Goal: Find contact information: Obtain details needed to contact an individual or organization

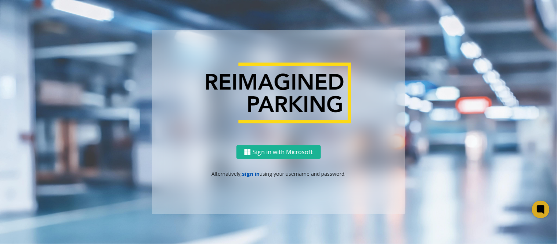
click at [247, 174] on link "sign in" at bounding box center [251, 173] width 18 height 7
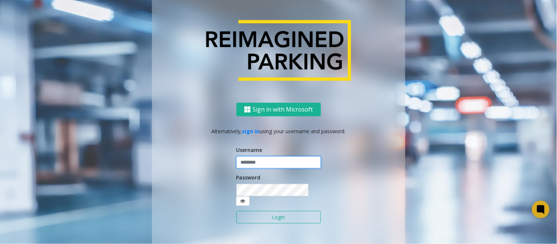
type input "*****"
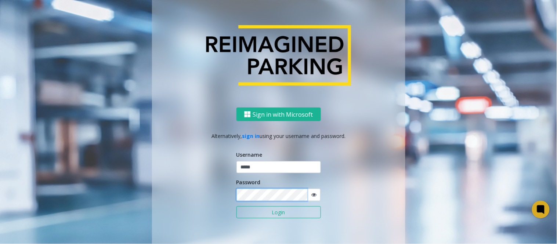
click at [236, 206] on button "Login" at bounding box center [278, 212] width 84 height 12
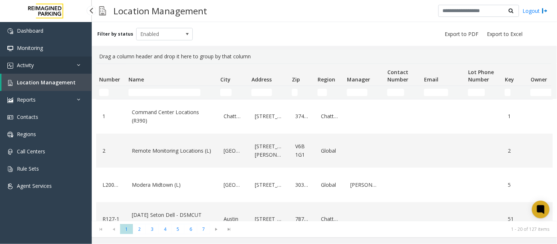
click at [46, 59] on link "Activity" at bounding box center [46, 64] width 92 height 17
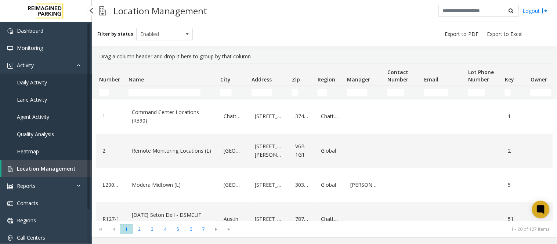
click at [37, 86] on link "Daily Activity" at bounding box center [46, 82] width 92 height 17
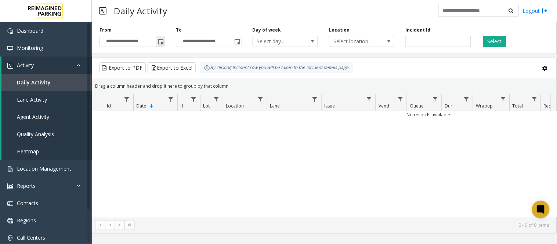
drag, startPoint x: 160, startPoint y: 41, endPoint x: 159, endPoint y: 45, distance: 4.1
click at [160, 41] on span "Toggle popup" at bounding box center [161, 42] width 6 height 6
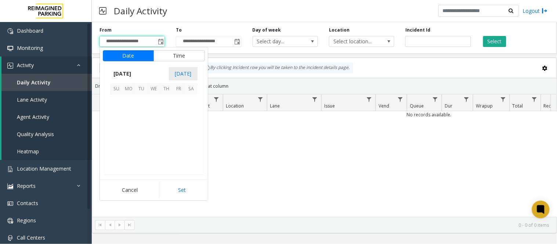
scroll to position [131724, 0]
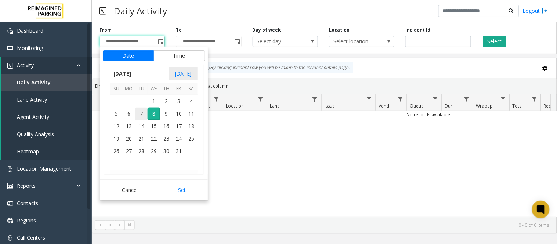
click at [141, 111] on span "7" at bounding box center [141, 113] width 12 height 12
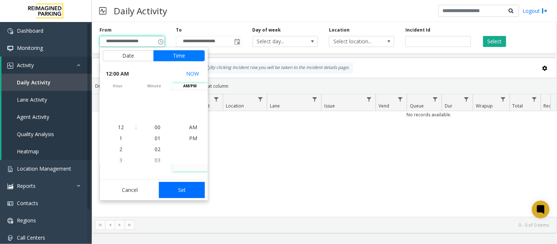
click at [175, 189] on button "Set" at bounding box center [182, 190] width 46 height 16
type input "**********"
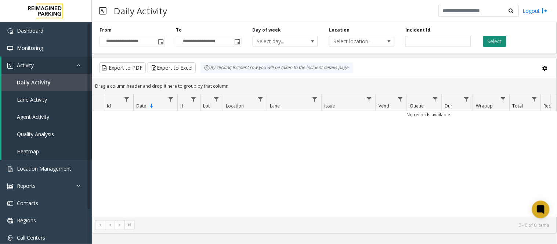
click at [491, 43] on button "Select" at bounding box center [494, 41] width 23 height 11
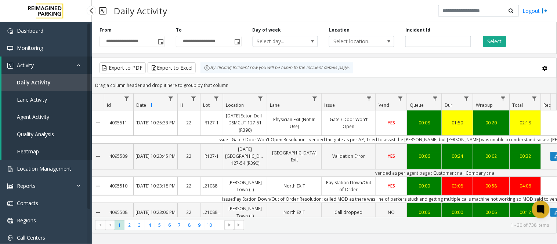
click at [43, 81] on span "Daily Activity" at bounding box center [34, 82] width 34 height 7
click at [34, 166] on span "Location Management" at bounding box center [44, 168] width 54 height 7
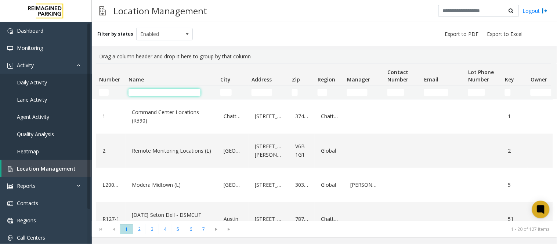
click at [148, 93] on input "Name Filter" at bounding box center [164, 92] width 72 height 7
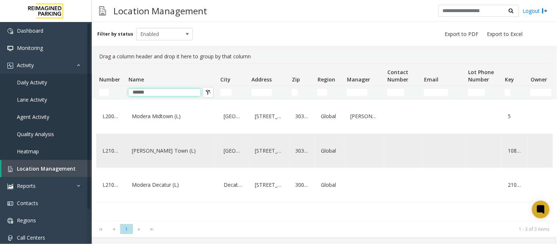
type input "******"
click at [171, 154] on link "[PERSON_NAME] Town (L)" at bounding box center [171, 151] width 83 height 12
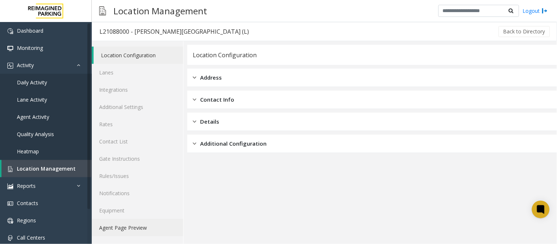
click at [134, 227] on link "Agent Page Preview" at bounding box center [137, 227] width 91 height 17
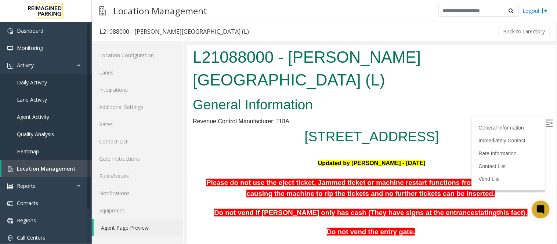
click at [546, 123] on img at bounding box center [548, 122] width 7 height 7
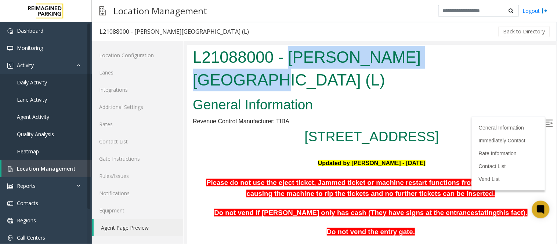
drag, startPoint x: 288, startPoint y: 58, endPoint x: 463, endPoint y: 54, distance: 174.7
click at [463, 54] on h1 "L21088000 - [PERSON_NAME][GEOGRAPHIC_DATA] (L)" at bounding box center [371, 67] width 358 height 45
copy h1 "[PERSON_NAME][GEOGRAPHIC_DATA]"
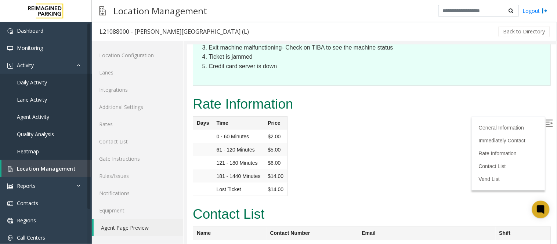
scroll to position [910, 0]
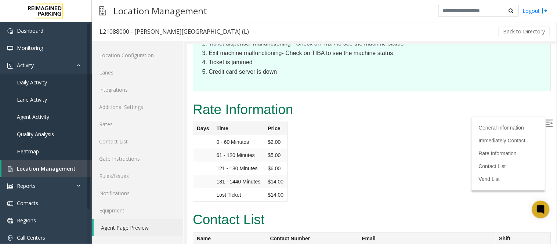
drag, startPoint x: 332, startPoint y: 159, endPoint x: 296, endPoint y: 160, distance: 36.3
drag, startPoint x: 229, startPoint y: 159, endPoint x: 194, endPoint y: 162, distance: 34.6
copy td "[PERSON_NAME]"
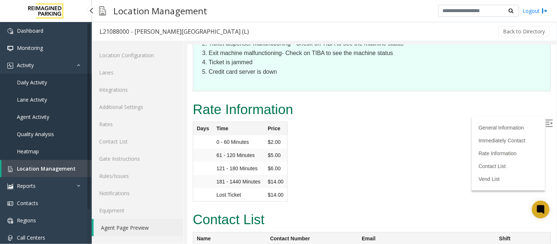
click at [32, 81] on span "Daily Activity" at bounding box center [32, 82] width 30 height 7
